Goal: Task Accomplishment & Management: Use online tool/utility

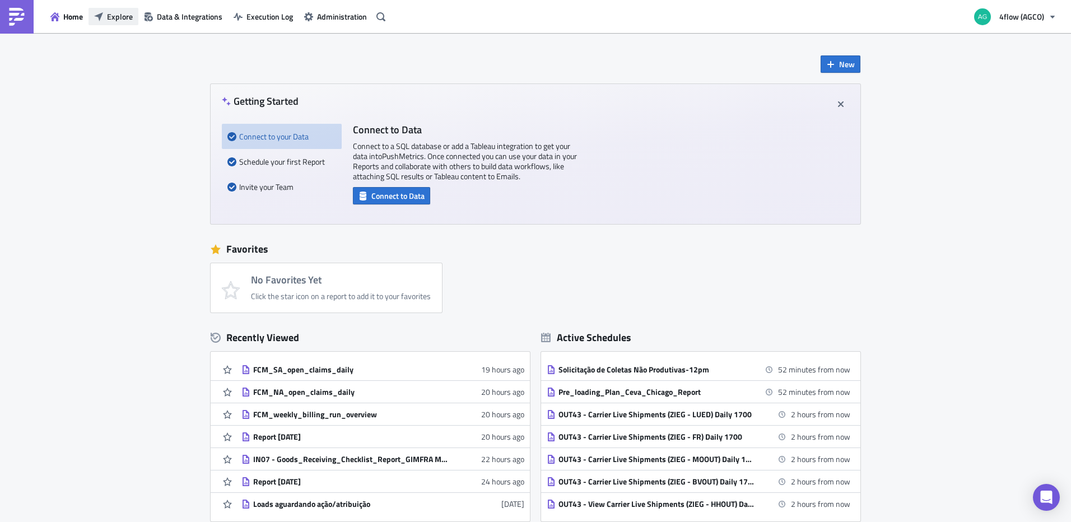
click at [120, 15] on span "Explore" at bounding box center [120, 17] width 26 height 12
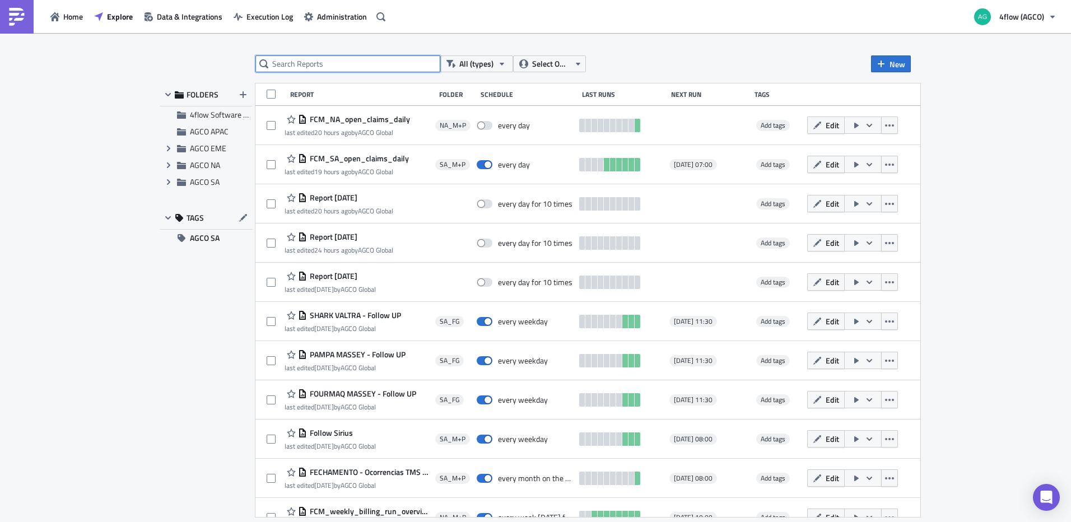
click at [310, 68] on input "text" at bounding box center [347, 63] width 185 height 17
type input "follow up"
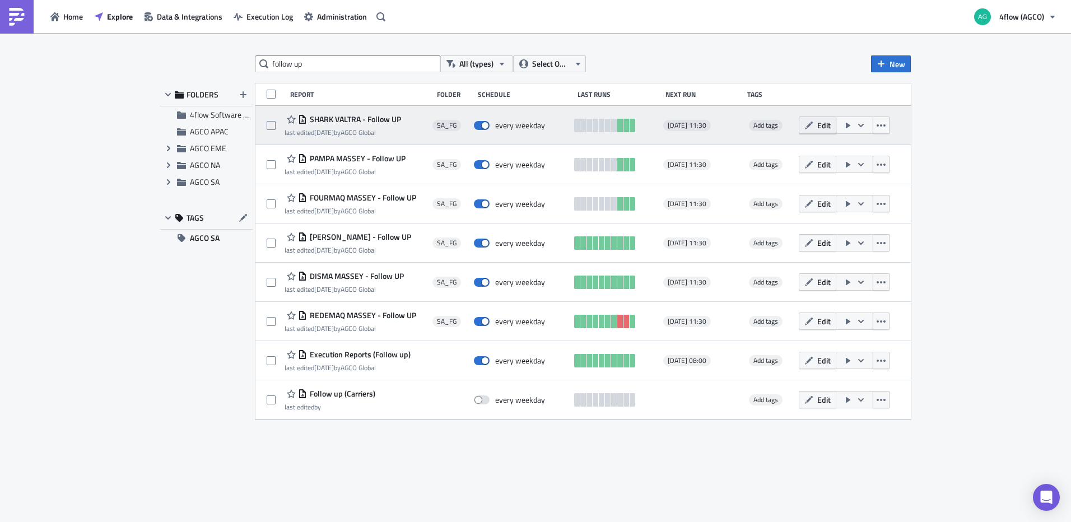
click at [826, 128] on span "Edit" at bounding box center [823, 125] width 13 height 12
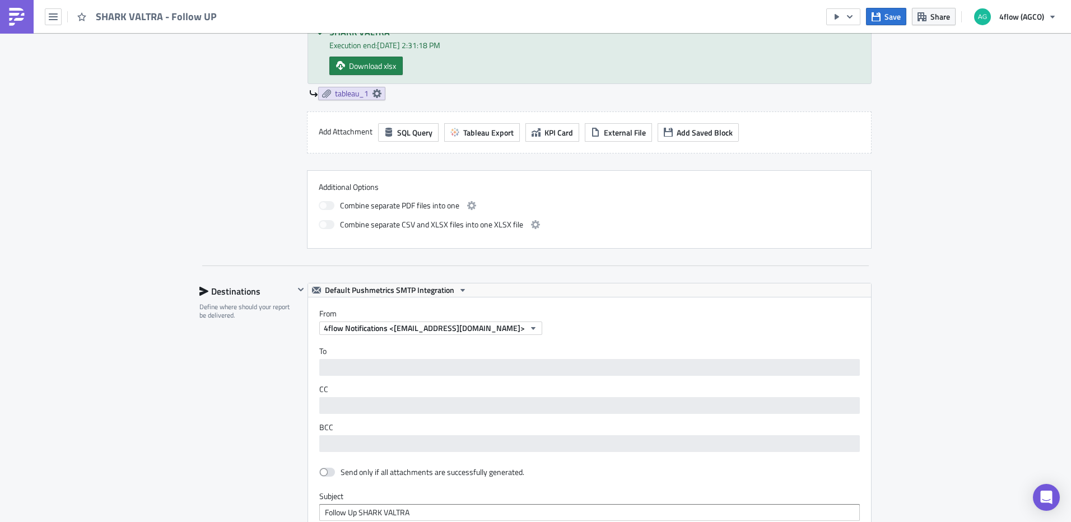
scroll to position [784, 0]
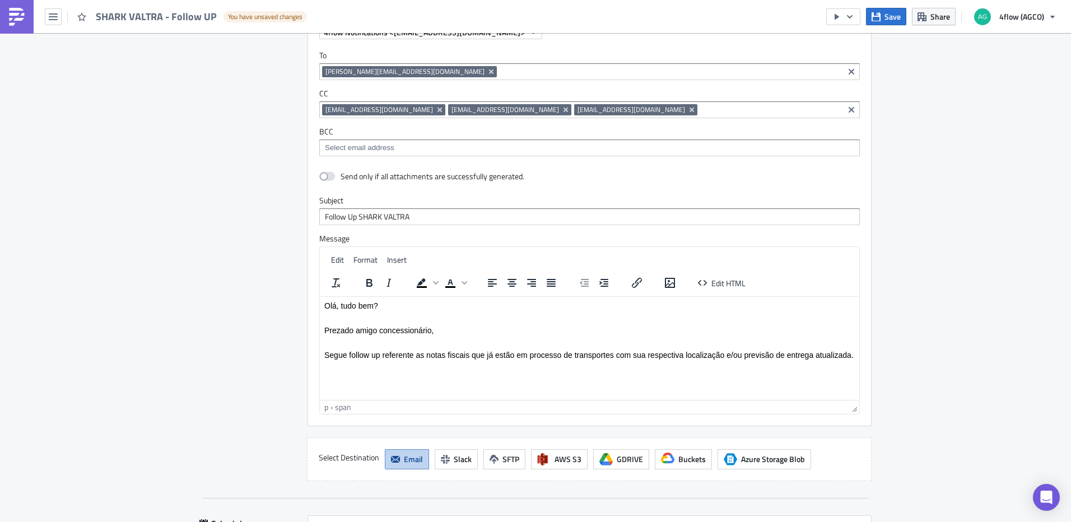
click at [854, 357] on p "Segue follow up referente as notas fiscais que já estão em processo de transpor…" at bounding box center [589, 354] width 530 height 9
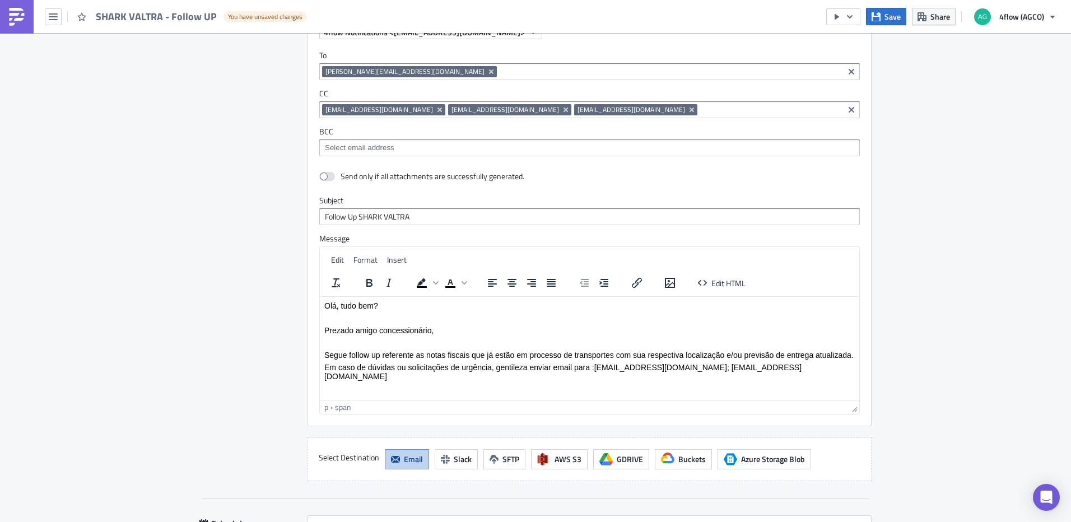
click at [853, 355] on span "Segue follow up referente as notas fiscais que já estão em processo de transpor…" at bounding box center [588, 354] width 529 height 9
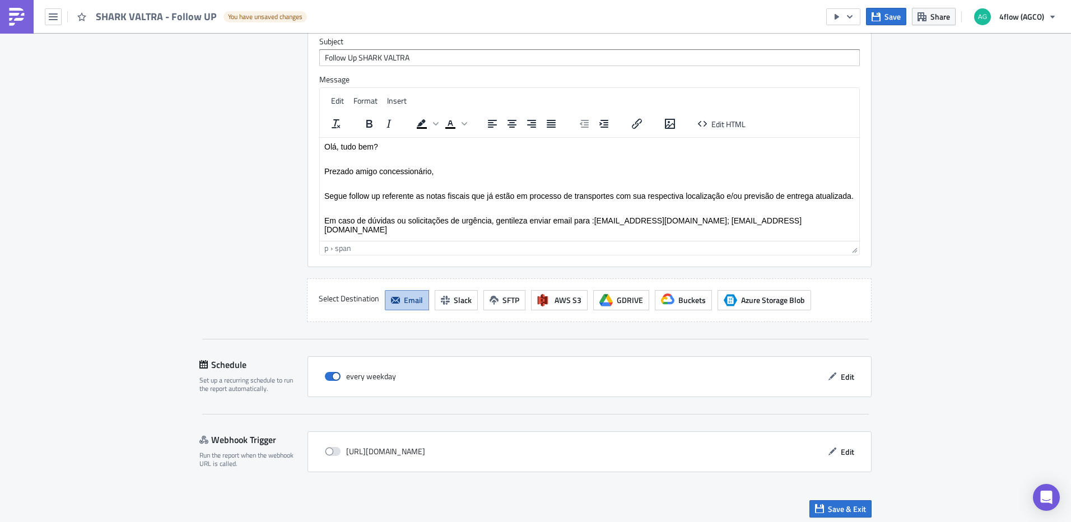
scroll to position [948, 0]
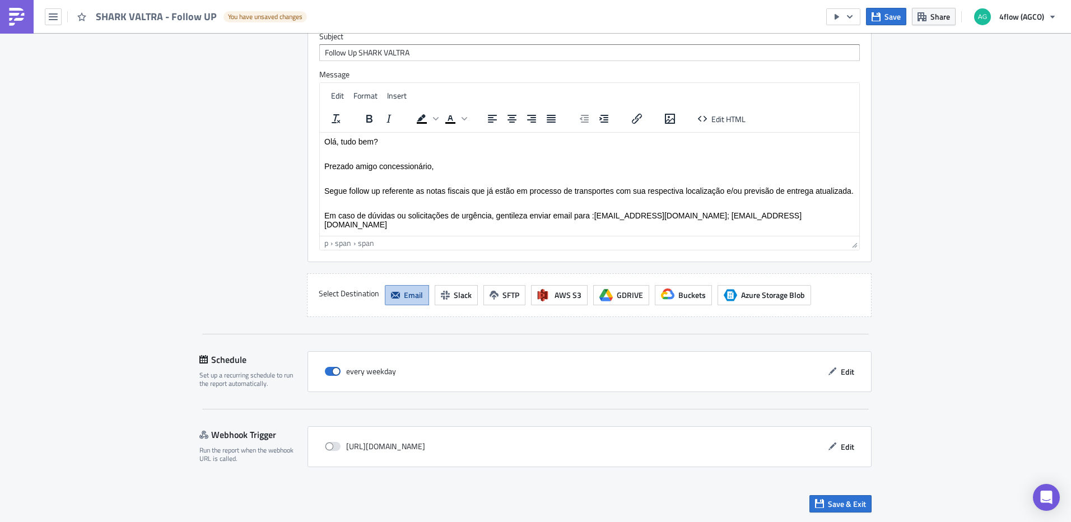
click at [440, 226] on p "Em caso de dúvidas ou solicitações de urgência, gentileza enviar email para :[E…" at bounding box center [589, 220] width 530 height 18
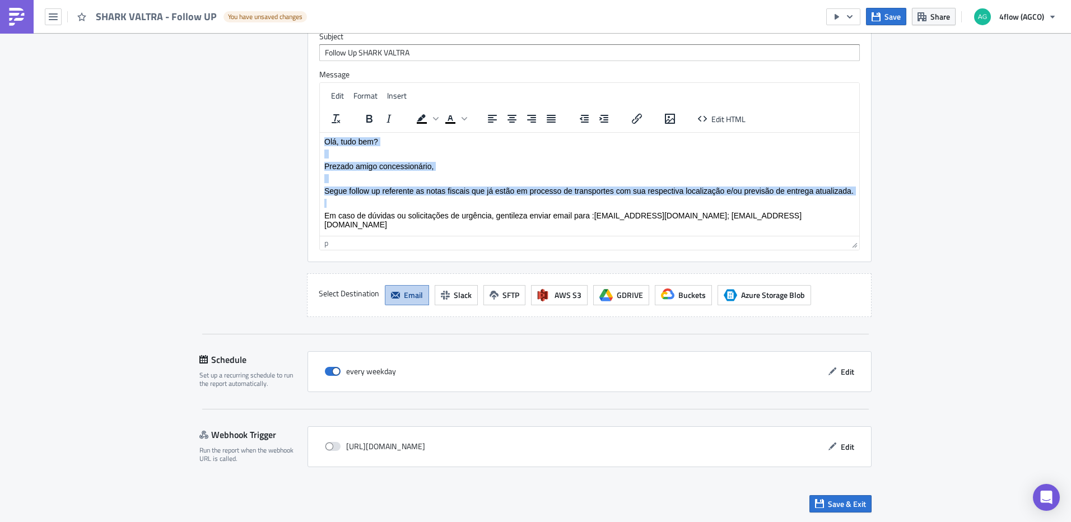
copy body "Olá, tudo bem? Prezado amigo concessionário, [PERSON_NAME] follow up referente …"
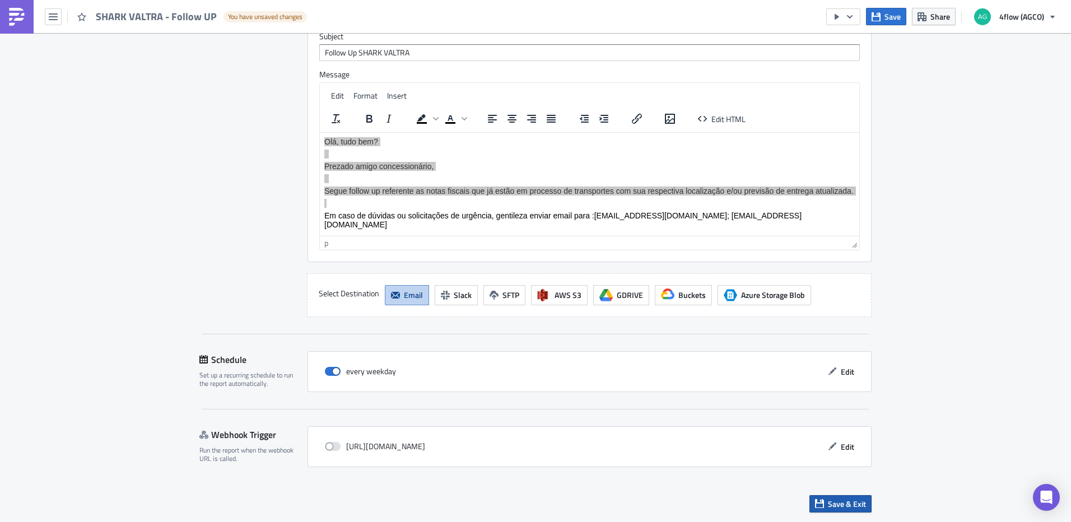
click at [841, 505] on span "Save & Exit" at bounding box center [847, 504] width 38 height 12
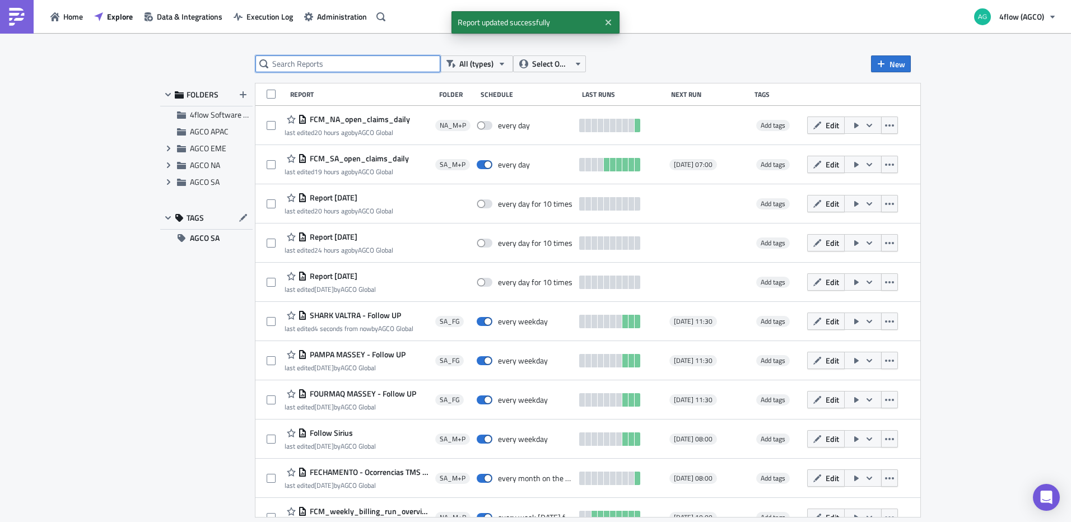
click at [335, 64] on input "text" at bounding box center [347, 63] width 185 height 17
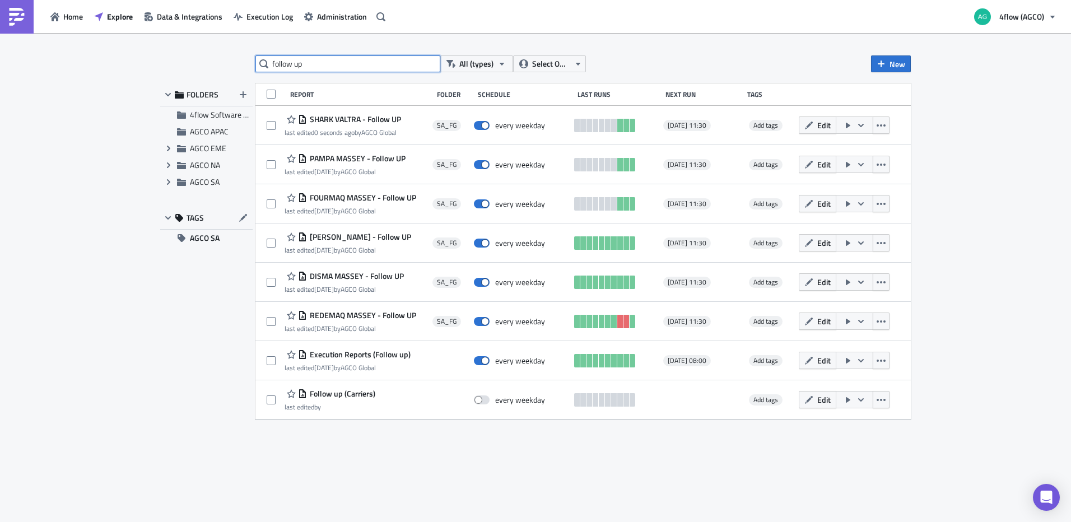
type input "follow up"
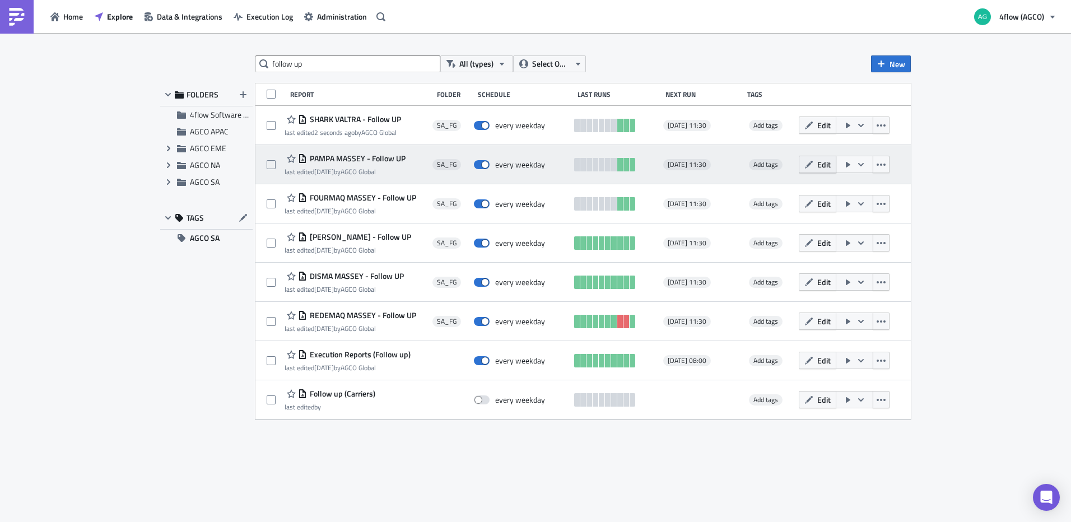
click at [818, 171] on button "Edit" at bounding box center [818, 164] width 38 height 17
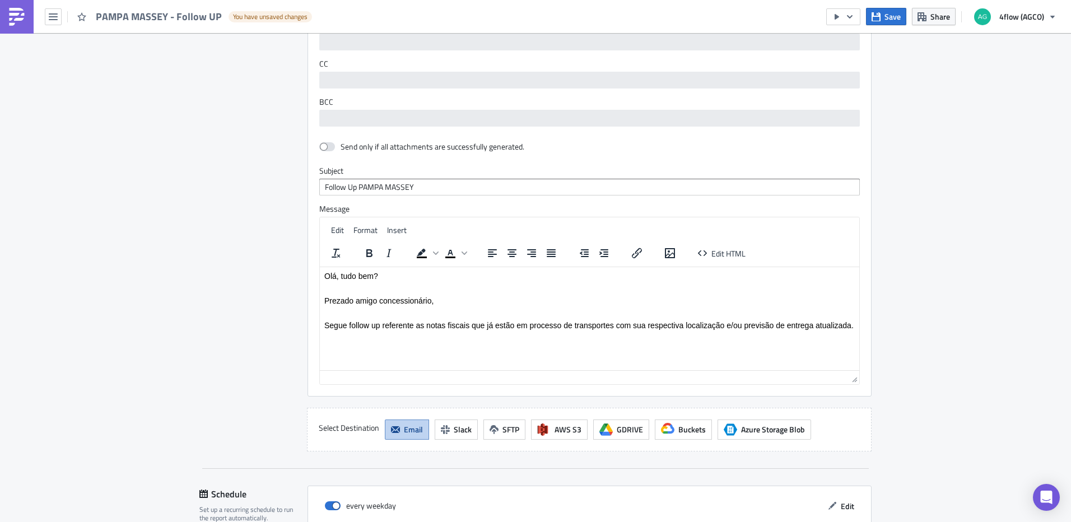
scroll to position [836, 0]
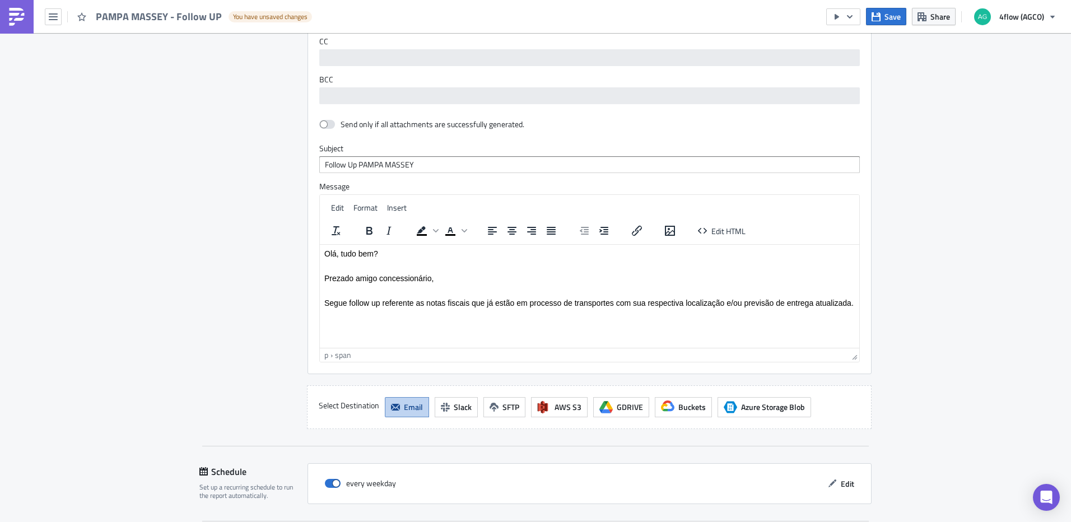
click at [462, 311] on html "Olá, tudo bem? Prezado amigo concessionário, [PERSON_NAME] follow up referente …" at bounding box center [589, 277] width 539 height 67
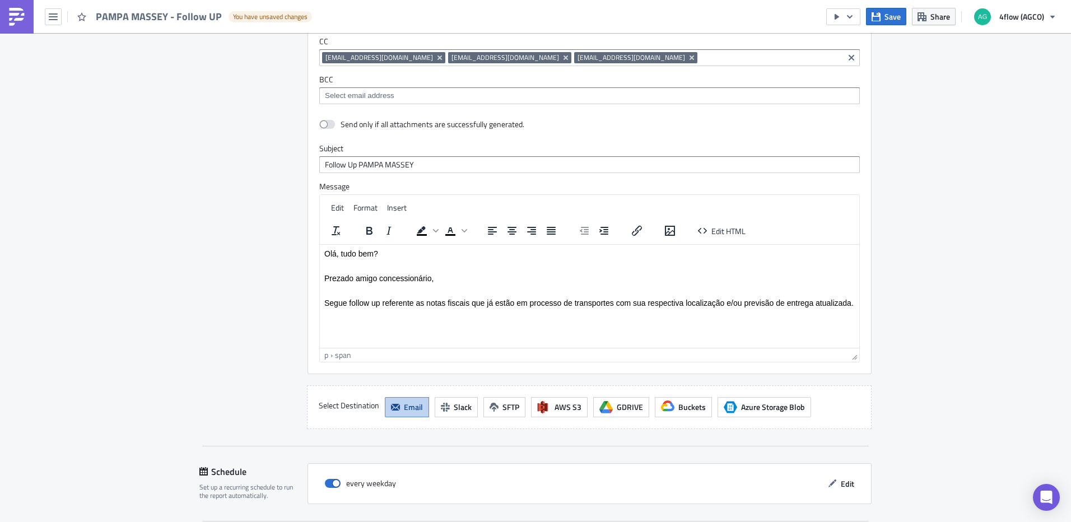
click at [434, 274] on p "Prezado amigo concessionário," at bounding box center [589, 277] width 530 height 9
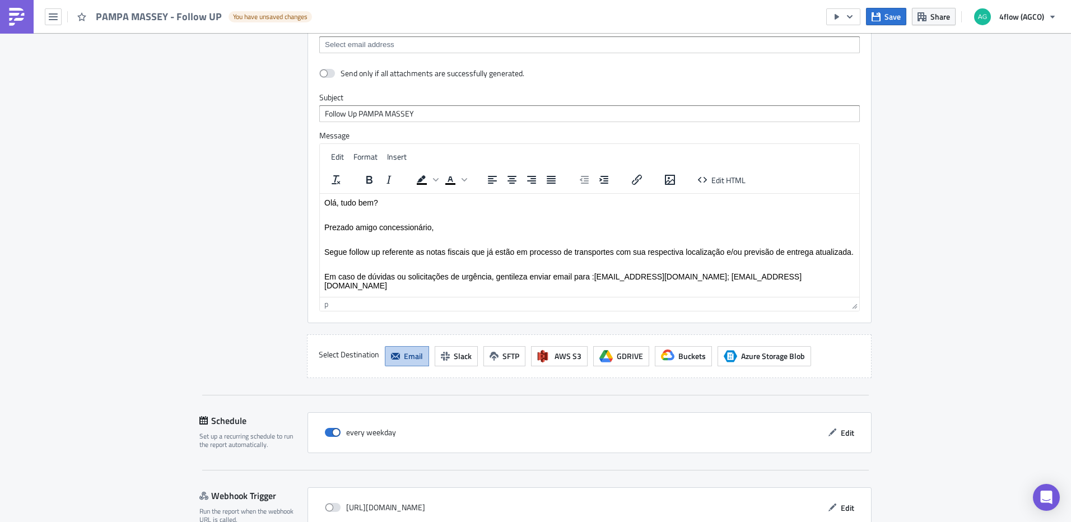
scroll to position [948, 0]
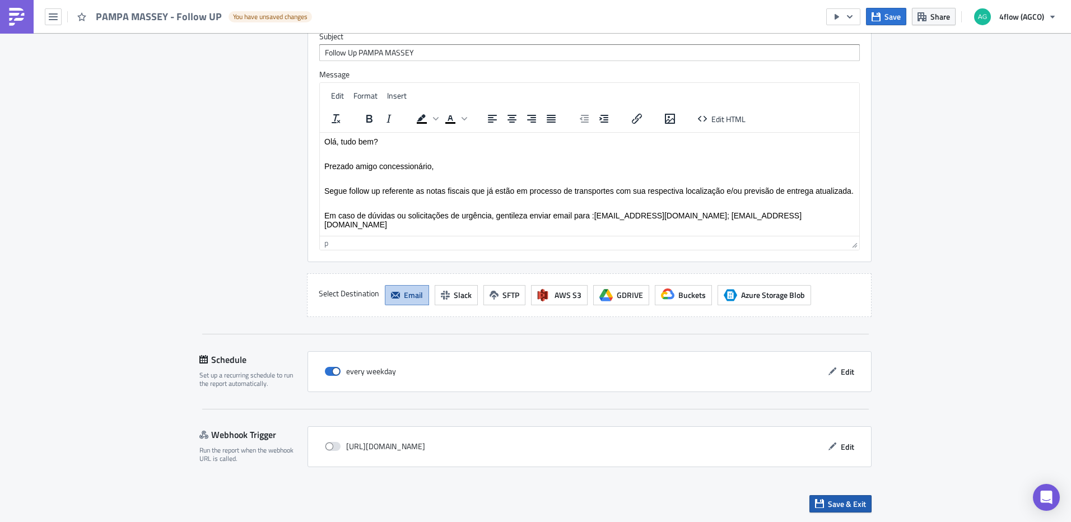
click at [821, 504] on button "Save & Exit" at bounding box center [840, 503] width 62 height 17
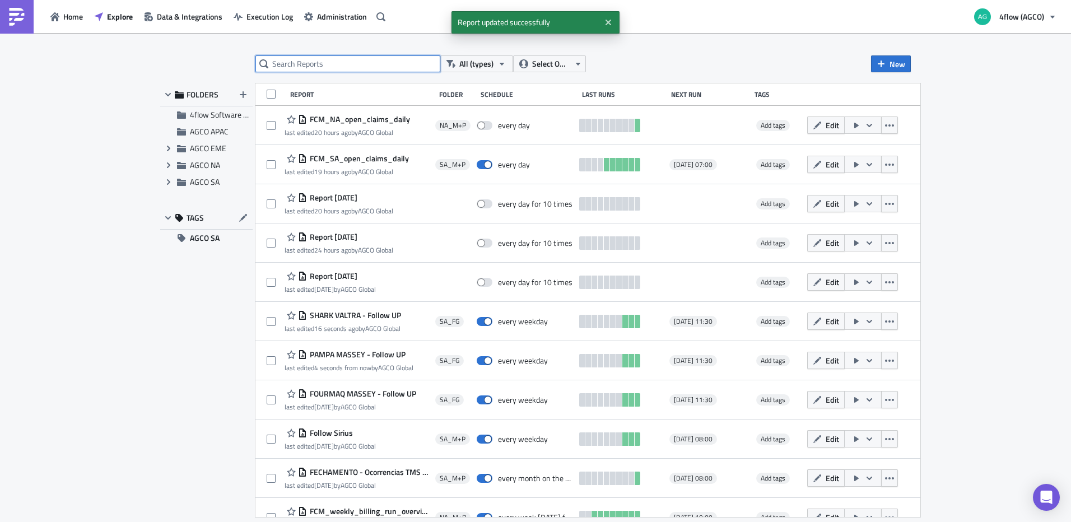
click at [309, 67] on input "text" at bounding box center [347, 63] width 185 height 17
type input "follow up"
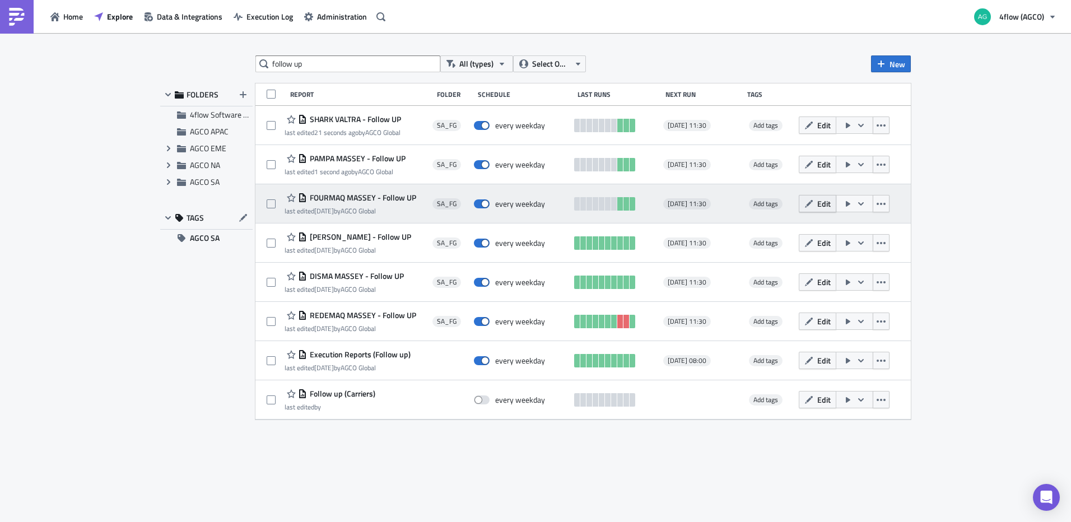
click at [818, 210] on button "Edit" at bounding box center [818, 203] width 38 height 17
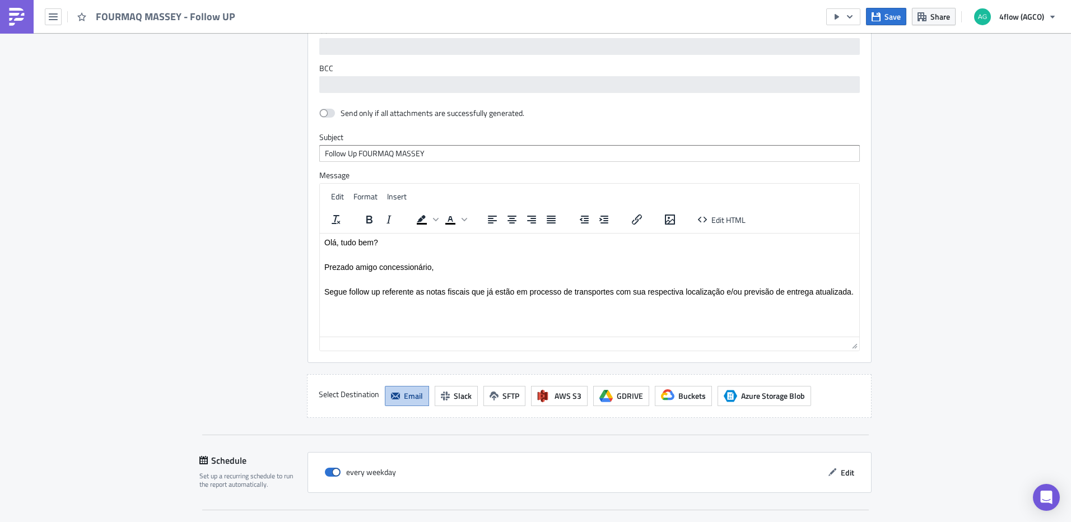
scroll to position [896, 0]
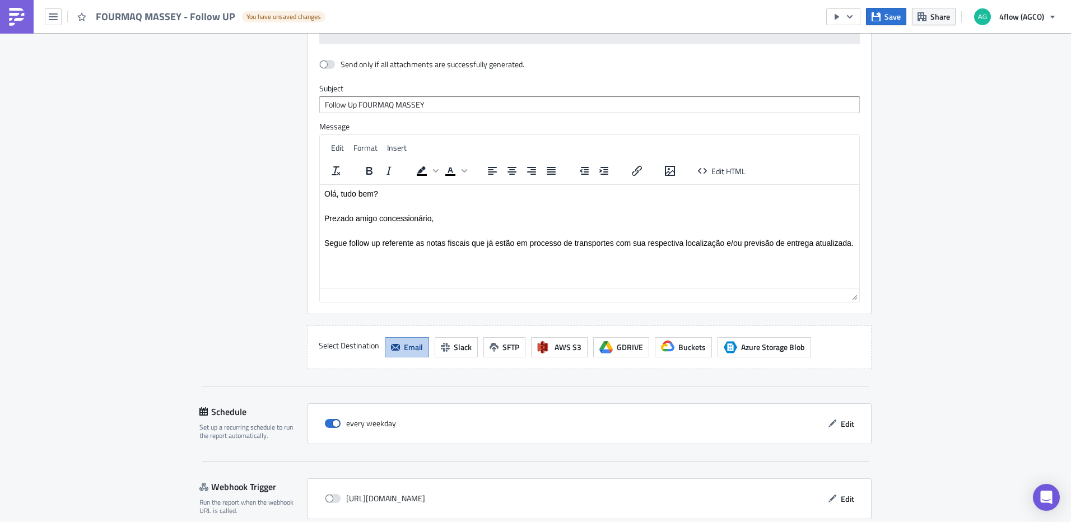
click at [375, 238] on span "Segue follow up referente as notas fiscais que já estão em processo de transpor…" at bounding box center [588, 242] width 529 height 9
paste body "Rich Text Area. Press ALT-0 for help."
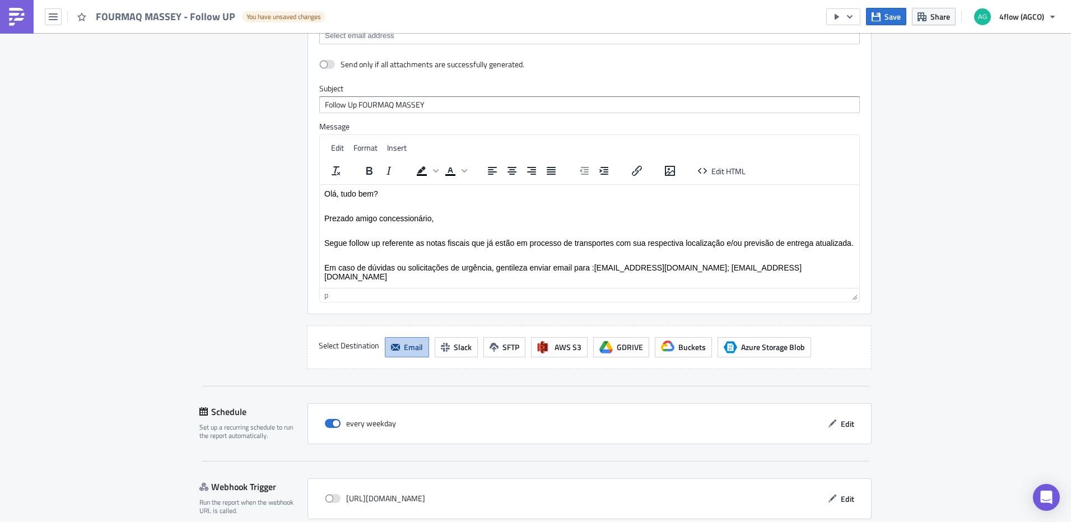
scroll to position [948, 0]
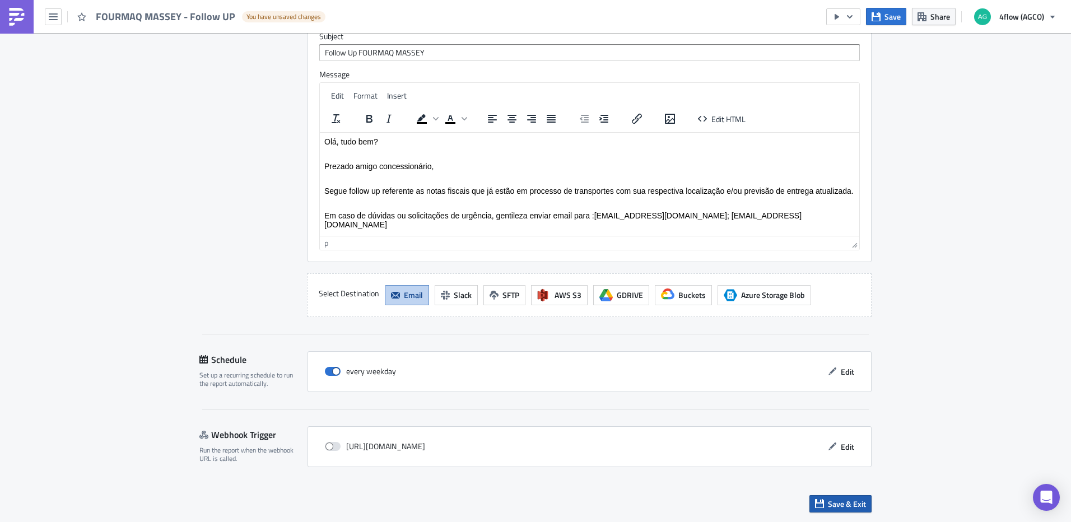
click at [865, 507] on button "Save & Exit" at bounding box center [840, 503] width 62 height 17
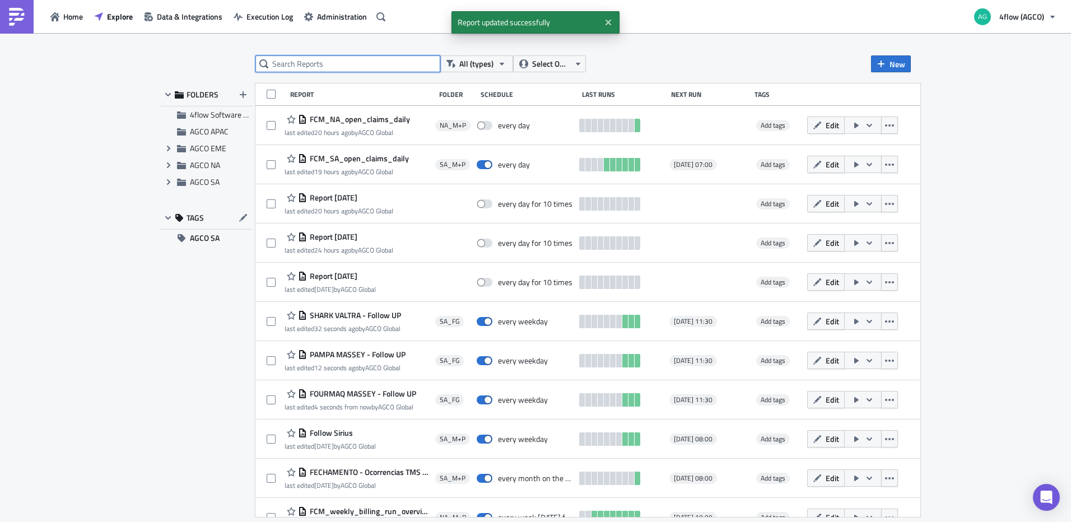
click at [347, 67] on input "text" at bounding box center [347, 63] width 185 height 17
type input "follow up"
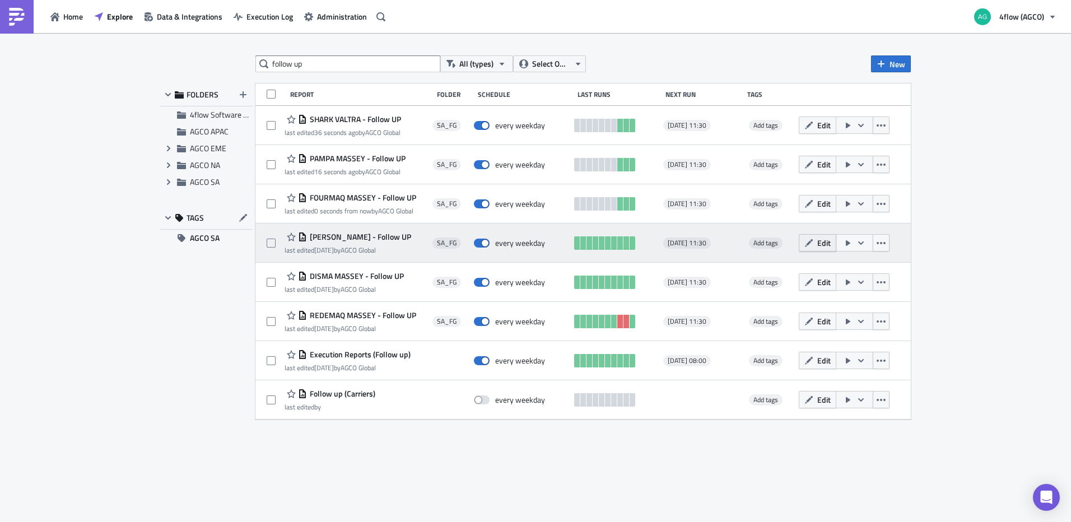
click at [830, 251] on button "Edit" at bounding box center [818, 242] width 38 height 17
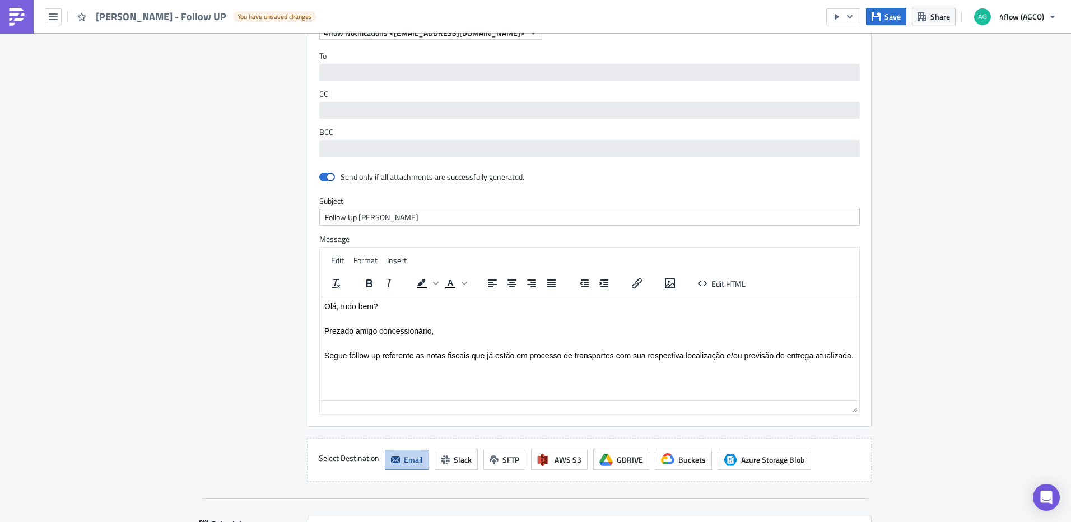
scroll to position [780, 0]
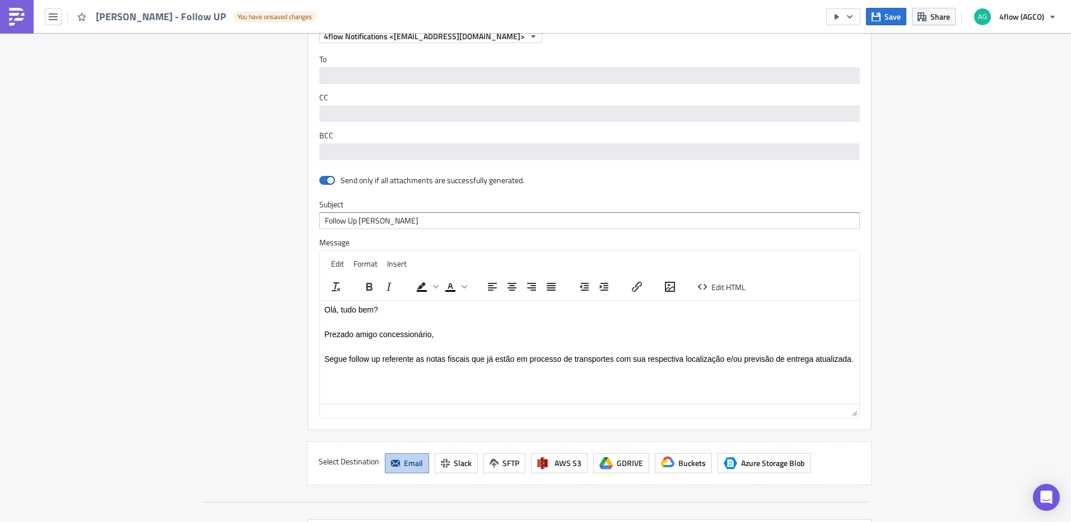
click at [432, 332] on span "Prezado amigo concessionário," at bounding box center [378, 333] width 109 height 9
paste body "Rich Text Area. Press ALT-0 for help."
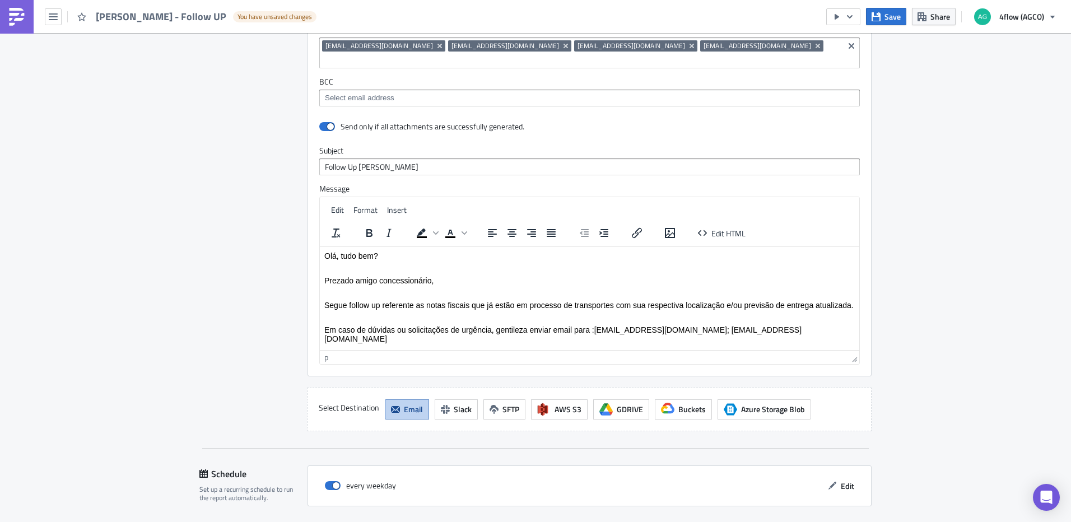
scroll to position [948, 0]
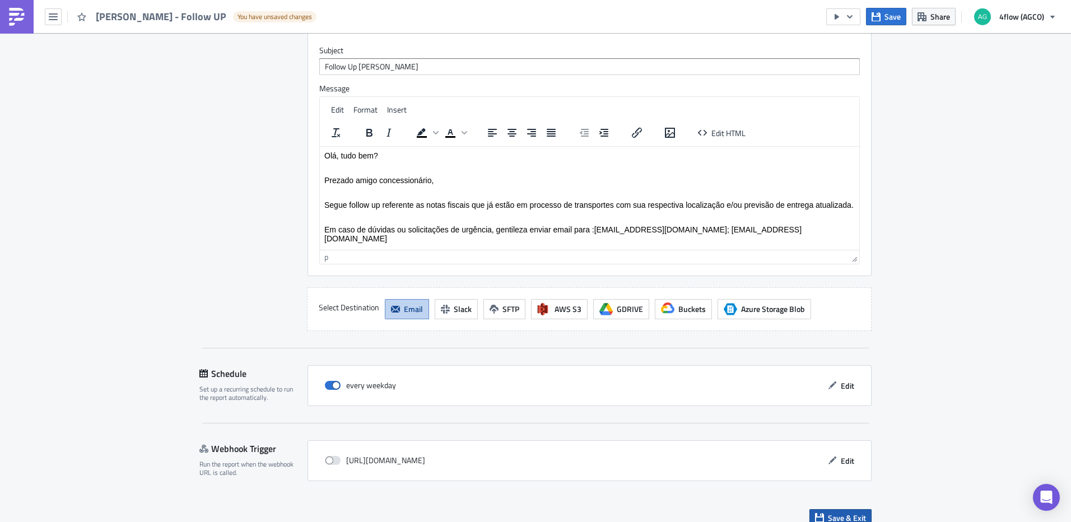
click at [830, 512] on span "Save & Exit" at bounding box center [847, 518] width 38 height 12
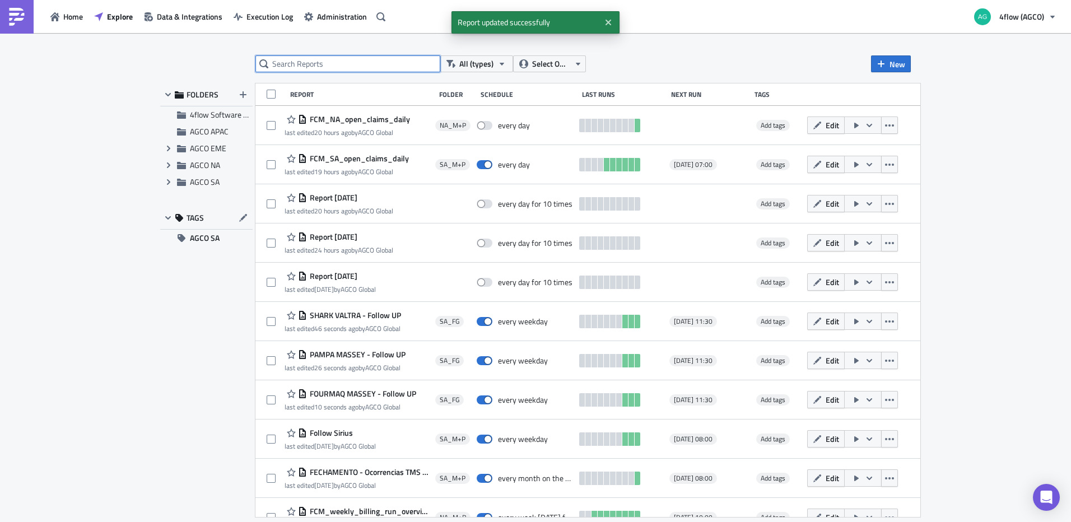
click at [343, 64] on input "text" at bounding box center [347, 63] width 185 height 17
type input "follow up"
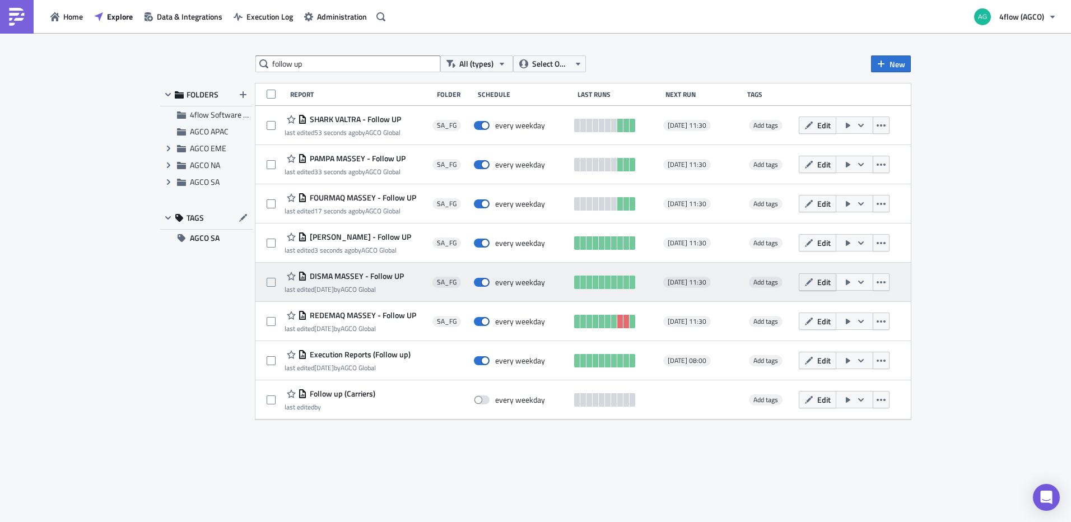
click at [813, 284] on icon "button" at bounding box center [808, 282] width 9 height 9
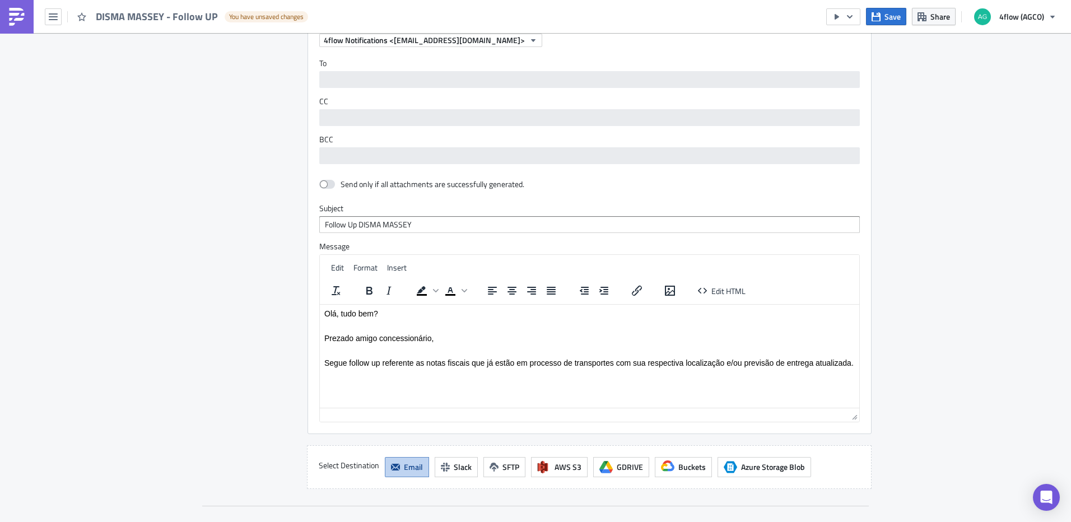
scroll to position [784, 0]
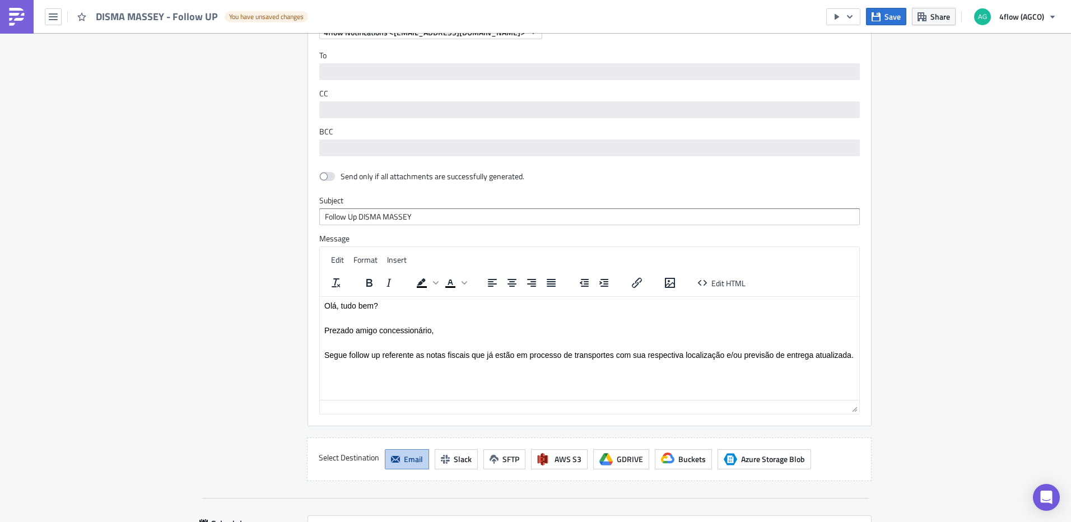
click at [483, 328] on p "Prezado amigo concessionário," at bounding box center [589, 329] width 530 height 9
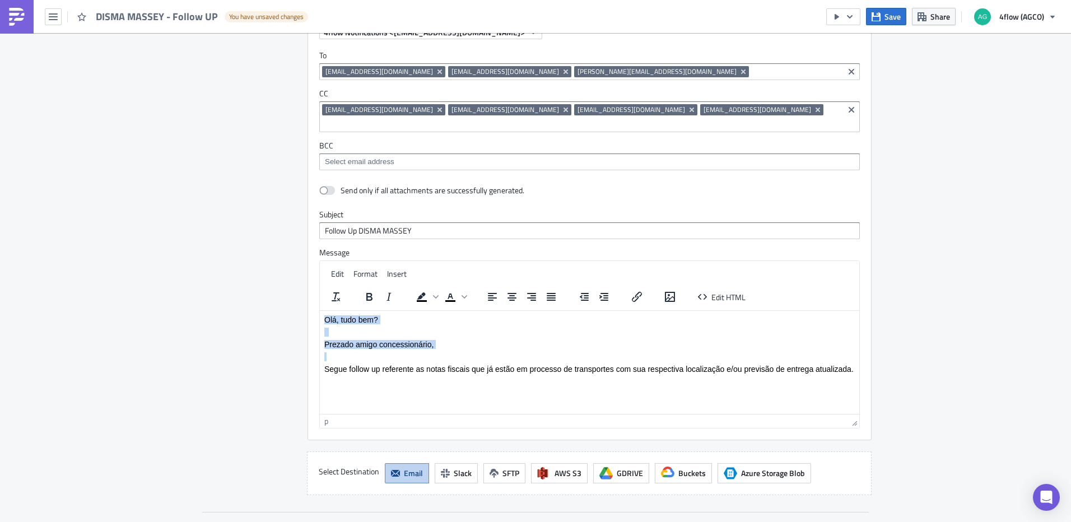
paste body "Rich Text Area. Press ALT-0 for help."
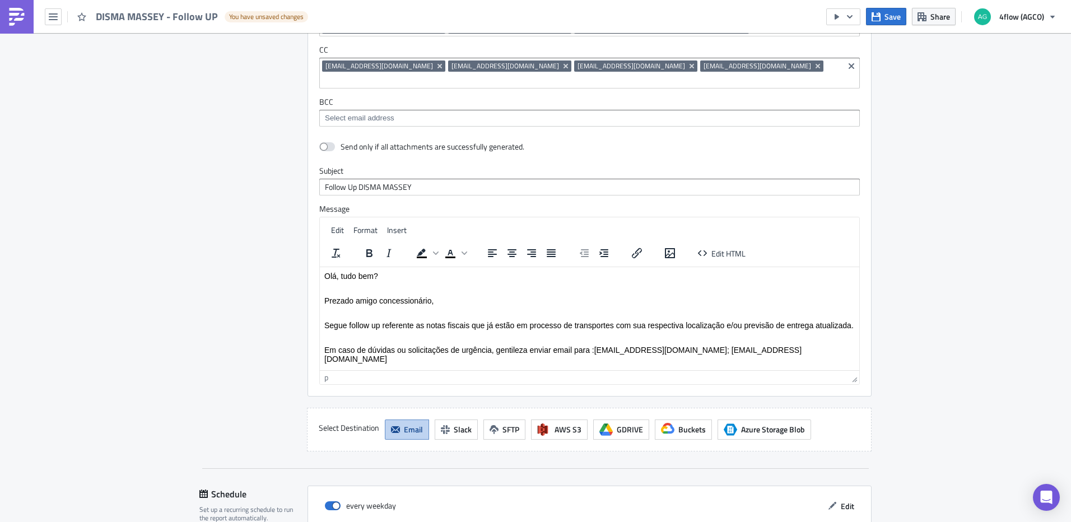
scroll to position [948, 0]
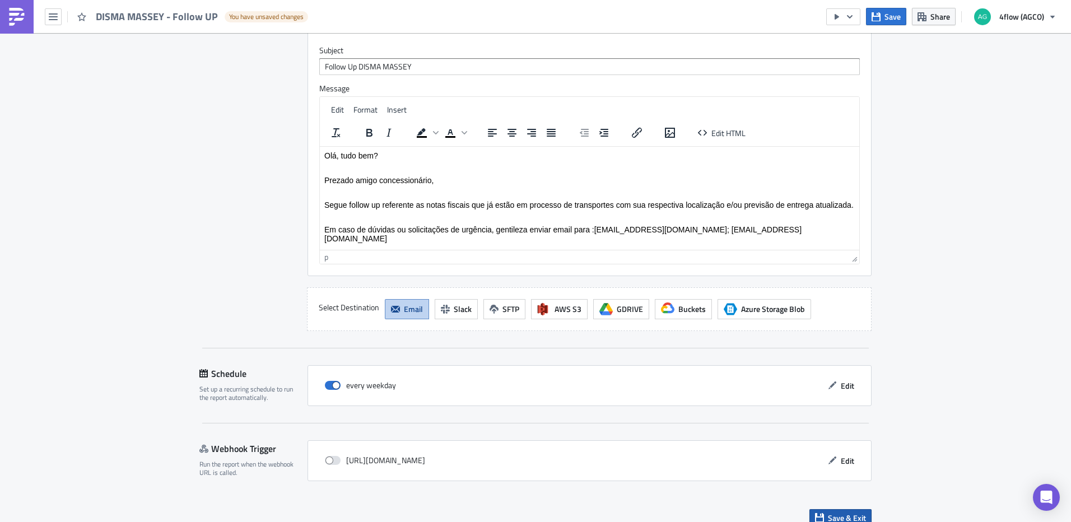
click at [855, 512] on span "Save & Exit" at bounding box center [847, 518] width 38 height 12
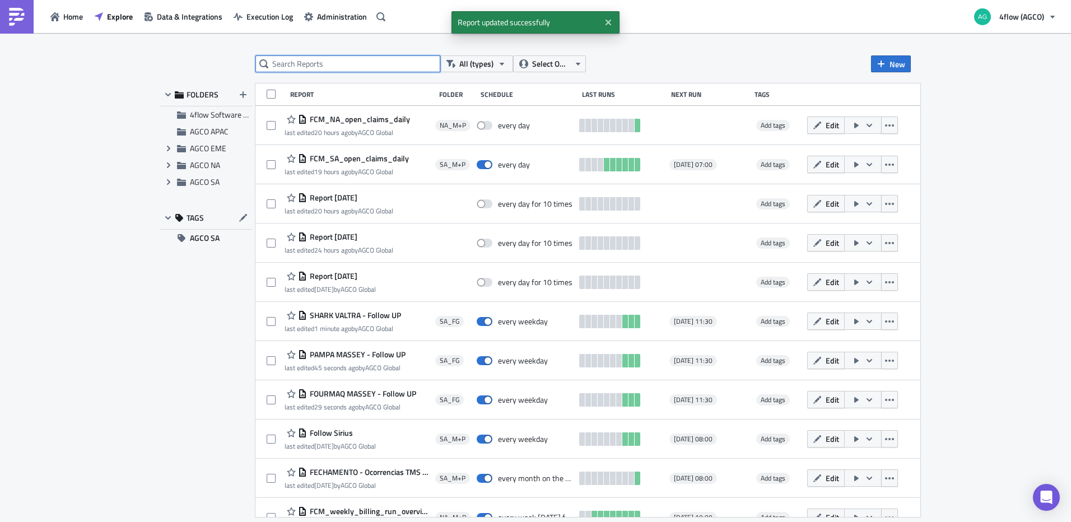
click at [341, 60] on input "text" at bounding box center [347, 63] width 185 height 17
type input "follow up"
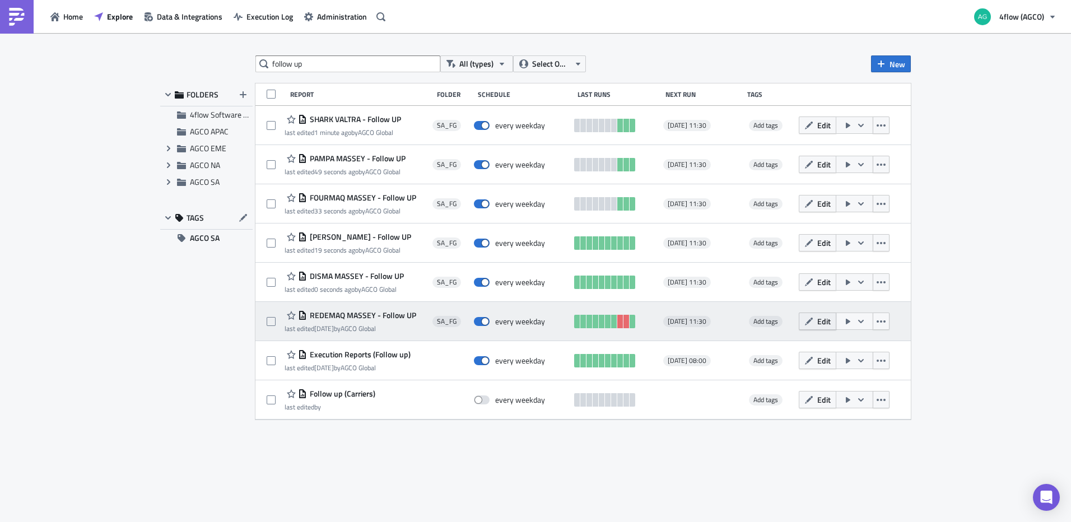
click at [826, 322] on span "Edit" at bounding box center [823, 321] width 13 height 12
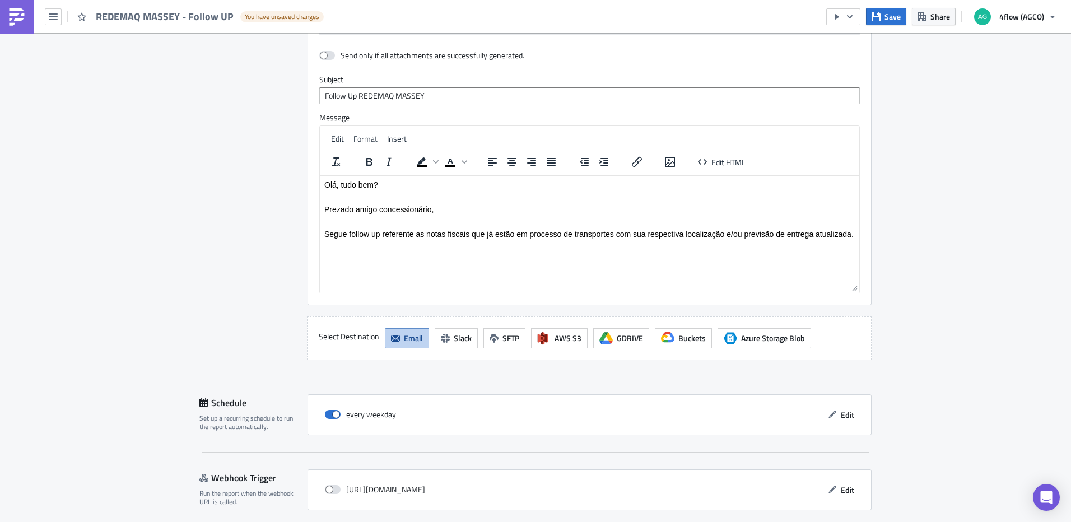
scroll to position [836, 0]
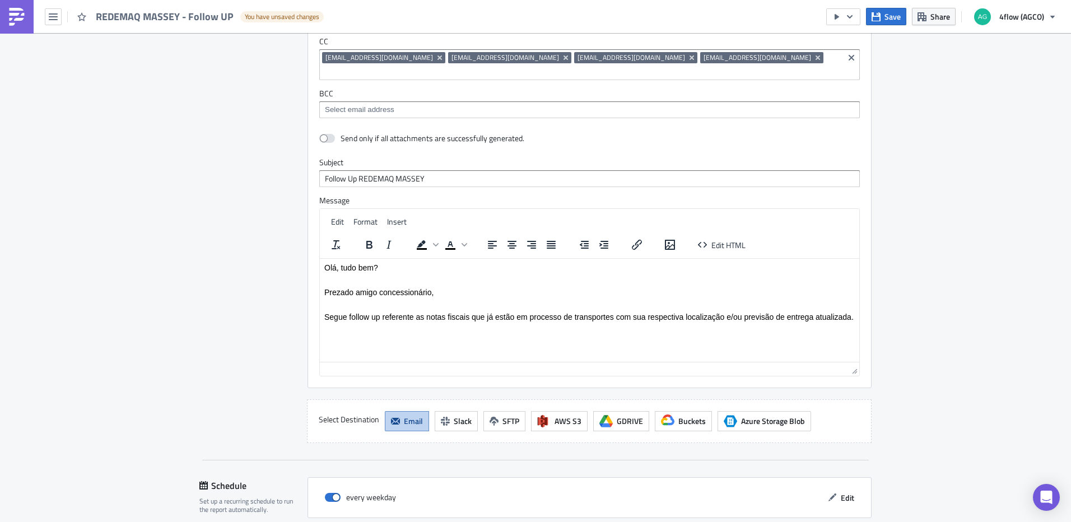
click at [485, 304] on p "Rich Text Area. Press ALT-0 for help." at bounding box center [589, 304] width 530 height 9
paste body "Rich Text Area. Press ALT-0 for help."
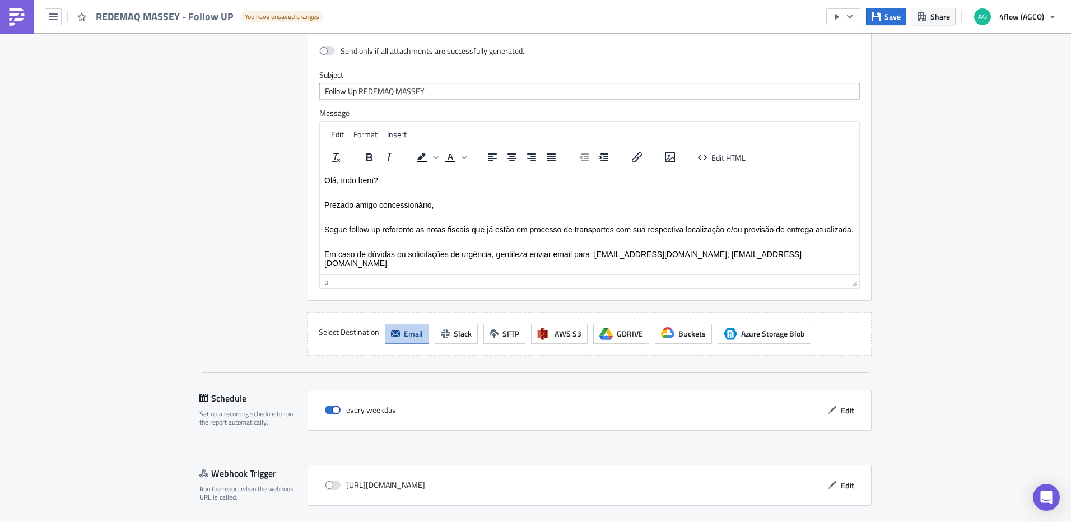
scroll to position [948, 0]
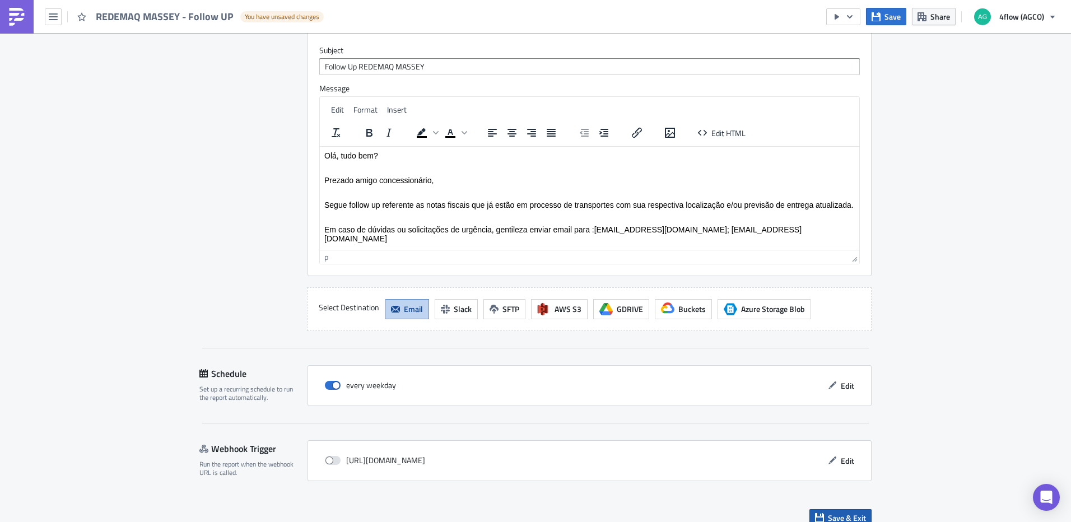
click at [847, 512] on span "Save & Exit" at bounding box center [847, 518] width 38 height 12
